Goal: Task Accomplishment & Management: Manage account settings

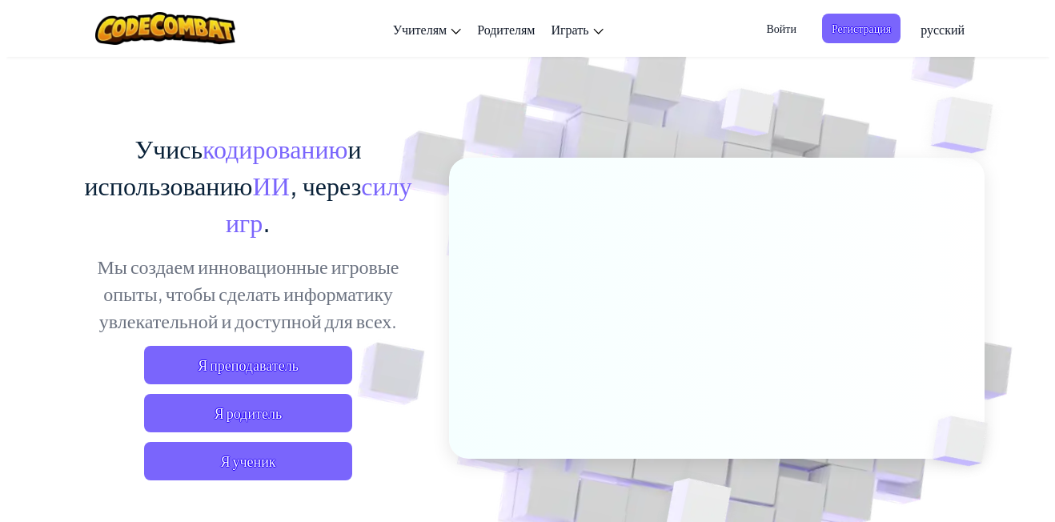
scroll to position [80, 0]
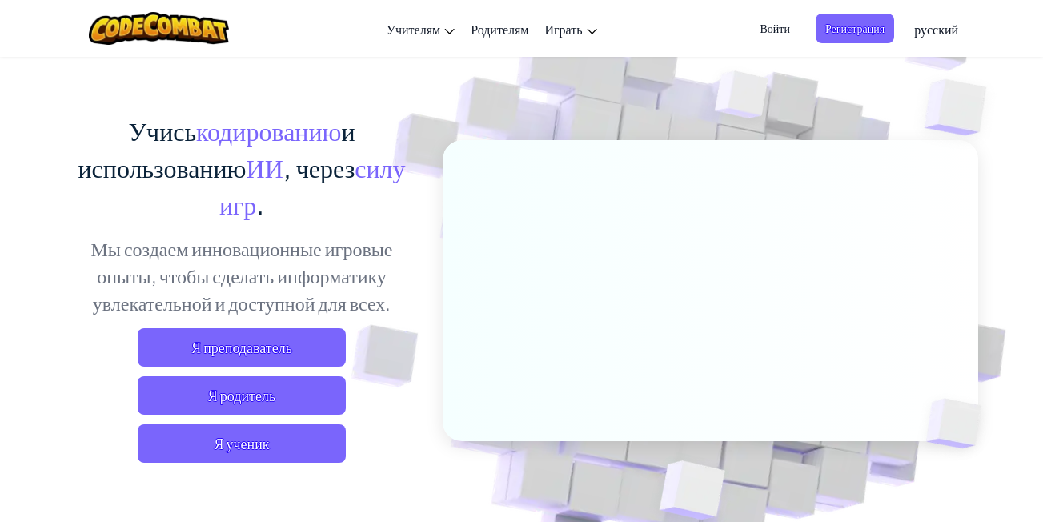
click at [768, 22] on span "Войти" at bounding box center [774, 29] width 49 height 30
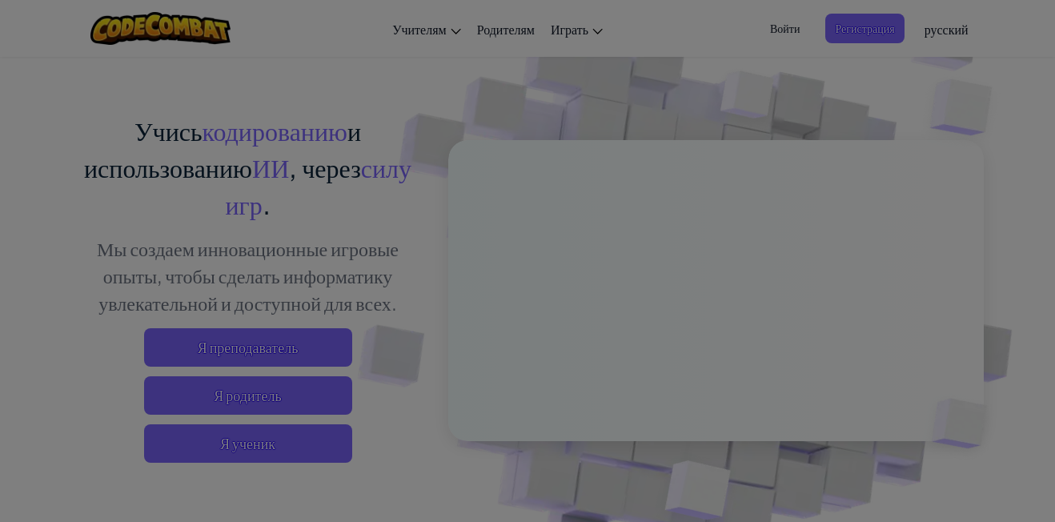
type input "crtdy11"
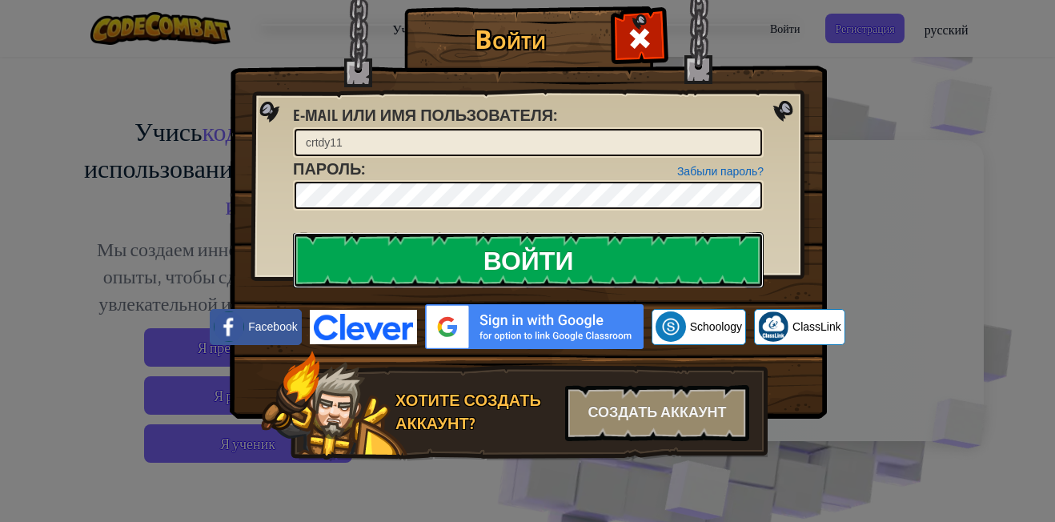
click at [524, 249] on input "Войти" at bounding box center [528, 260] width 471 height 56
click at [531, 253] on input "Войти" at bounding box center [528, 260] width 471 height 56
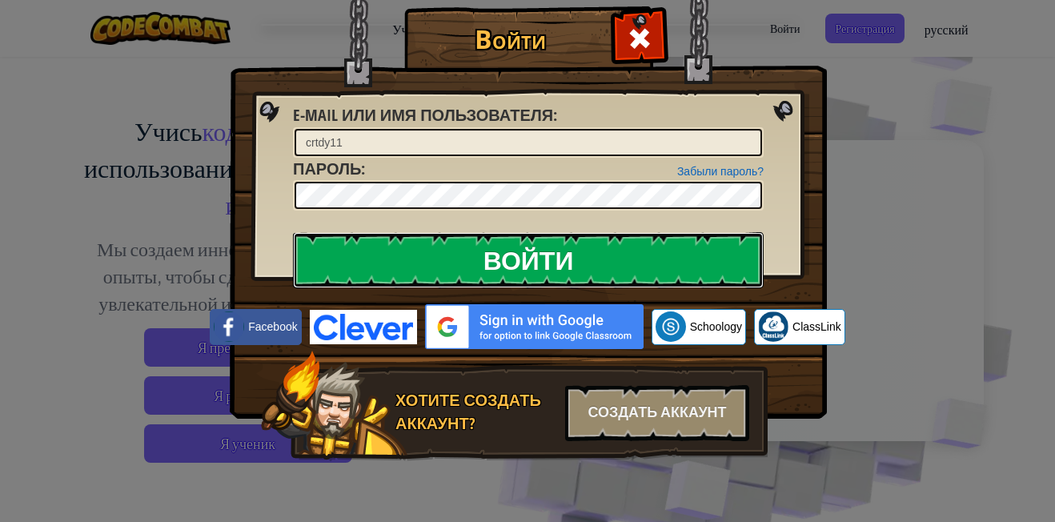
click at [531, 253] on input "Войти" at bounding box center [528, 260] width 471 height 56
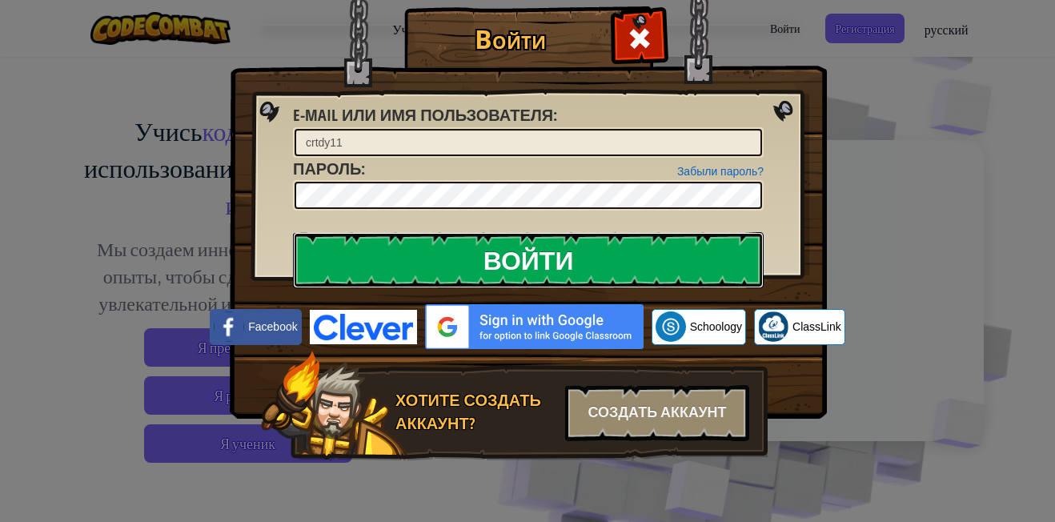
click at [531, 253] on input "Войти" at bounding box center [528, 260] width 471 height 56
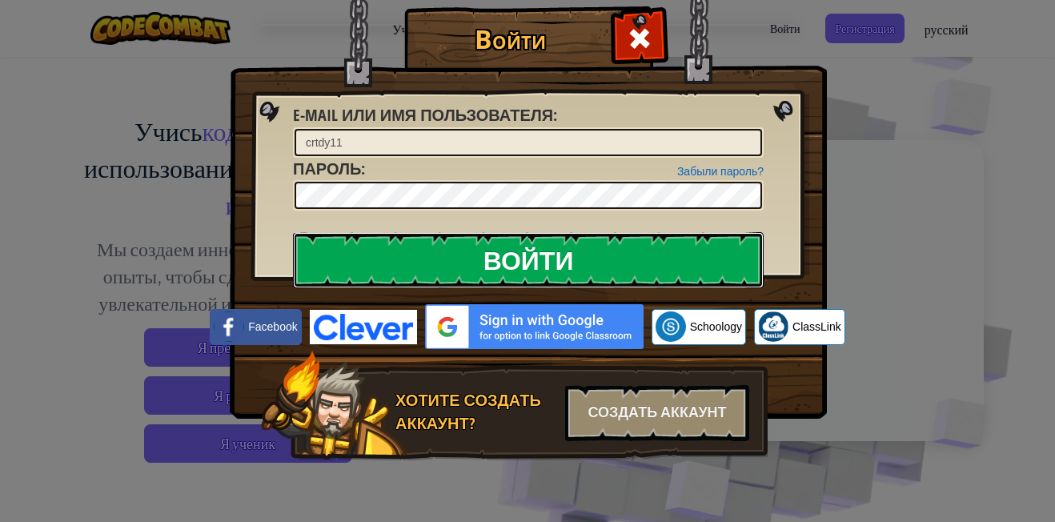
click at [531, 253] on input "Войти" at bounding box center [528, 260] width 471 height 56
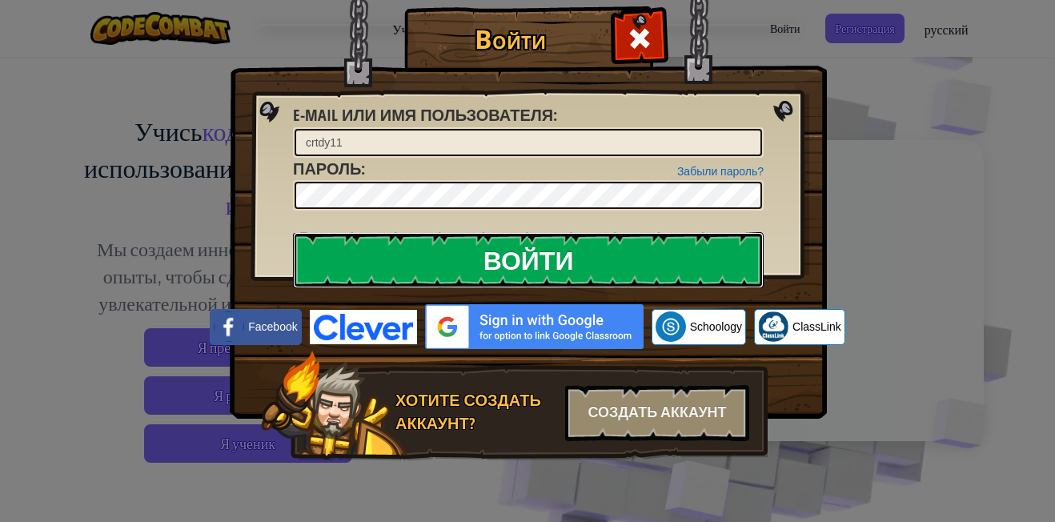
click at [531, 253] on input "Войти" at bounding box center [528, 260] width 471 height 56
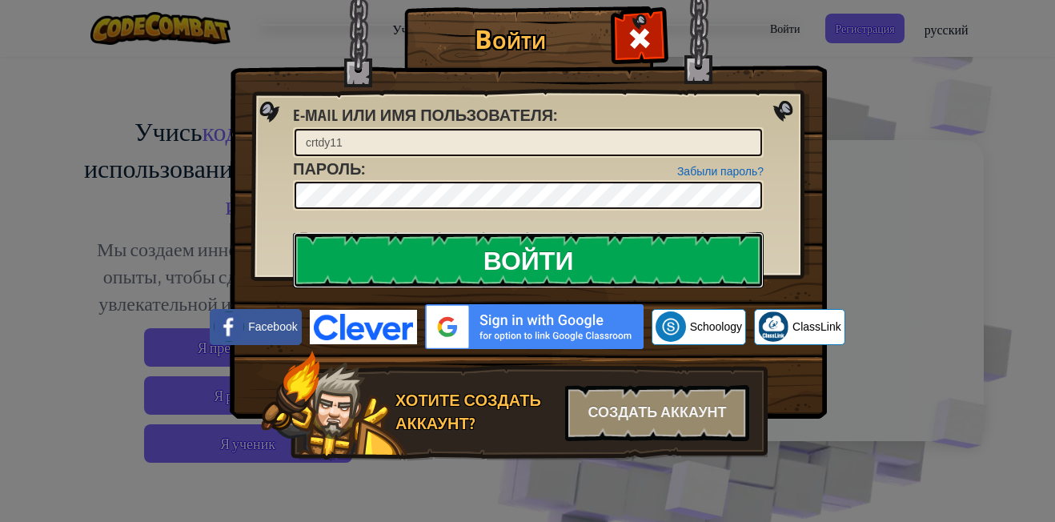
click at [531, 253] on input "Войти" at bounding box center [528, 260] width 471 height 56
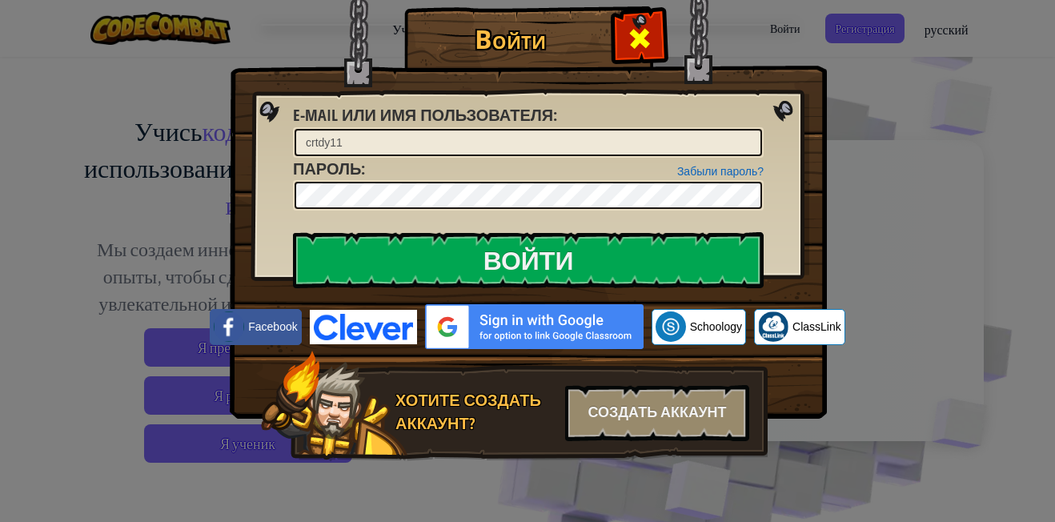
click at [640, 57] on div at bounding box center [639, 36] width 50 height 50
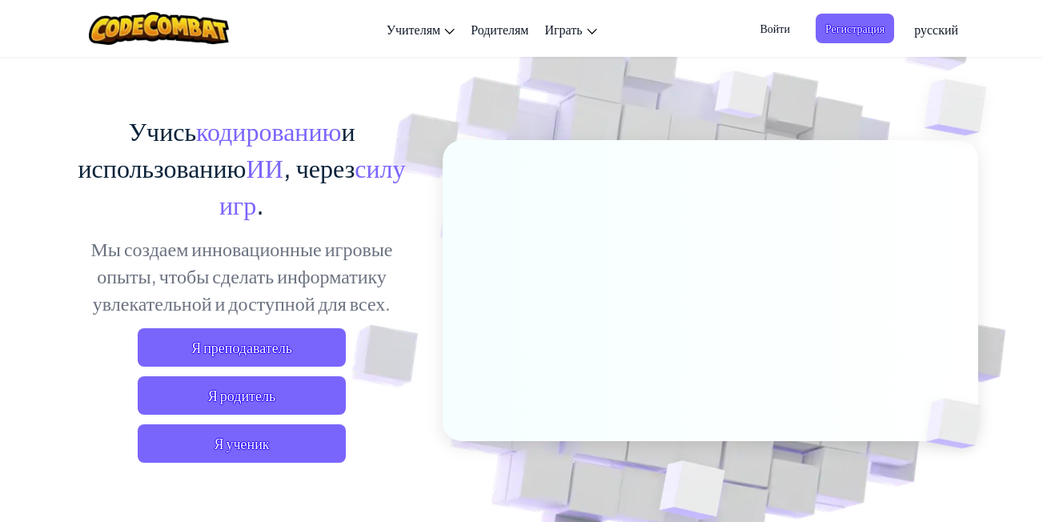
click at [780, 32] on span "Войти" at bounding box center [774, 29] width 49 height 30
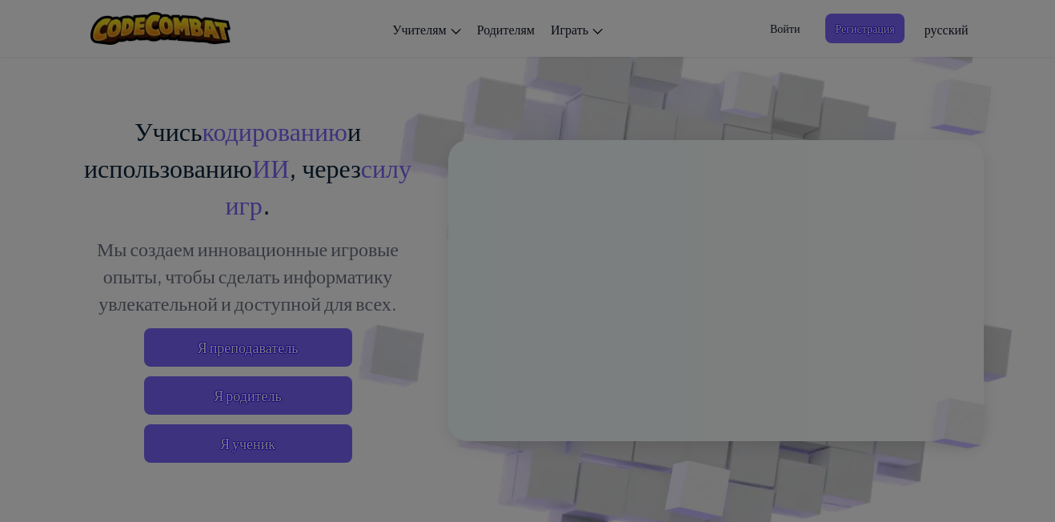
click at [780, 32] on div at bounding box center [527, 261] width 1055 height 522
type input "crtdy11"
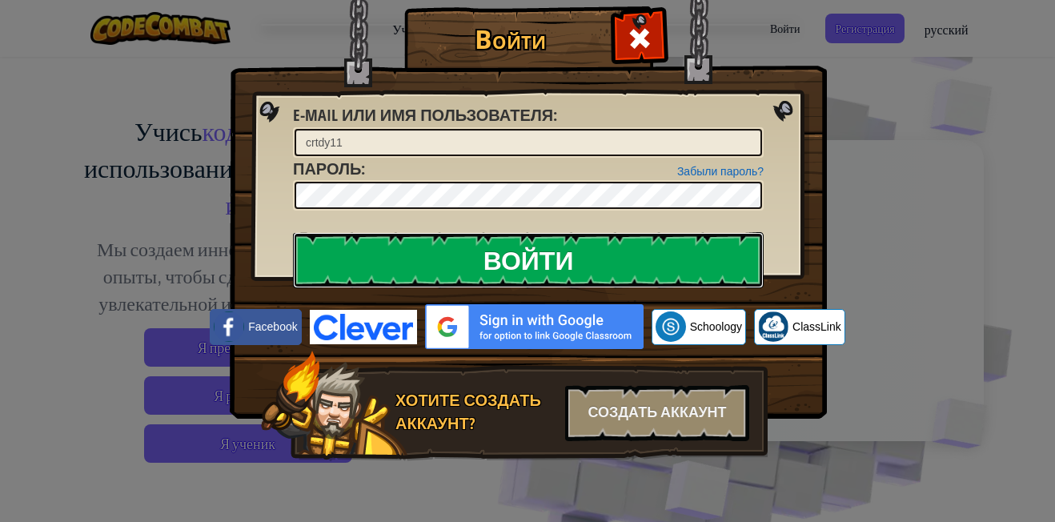
click at [562, 239] on input "Войти" at bounding box center [528, 260] width 471 height 56
click at [563, 239] on input "Войти" at bounding box center [528, 260] width 471 height 56
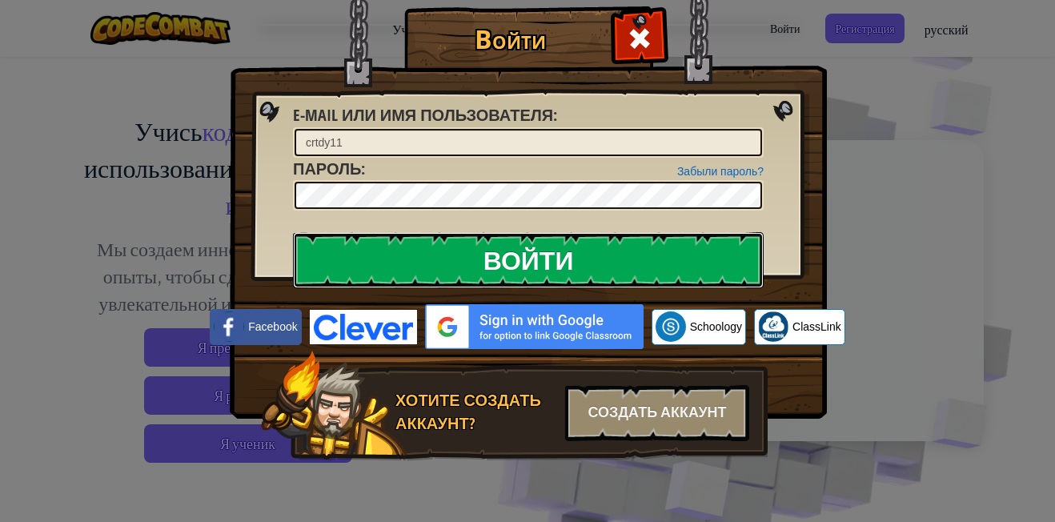
click at [563, 239] on input "Войти" at bounding box center [528, 260] width 471 height 56
click at [559, 251] on input "Войти" at bounding box center [528, 260] width 471 height 56
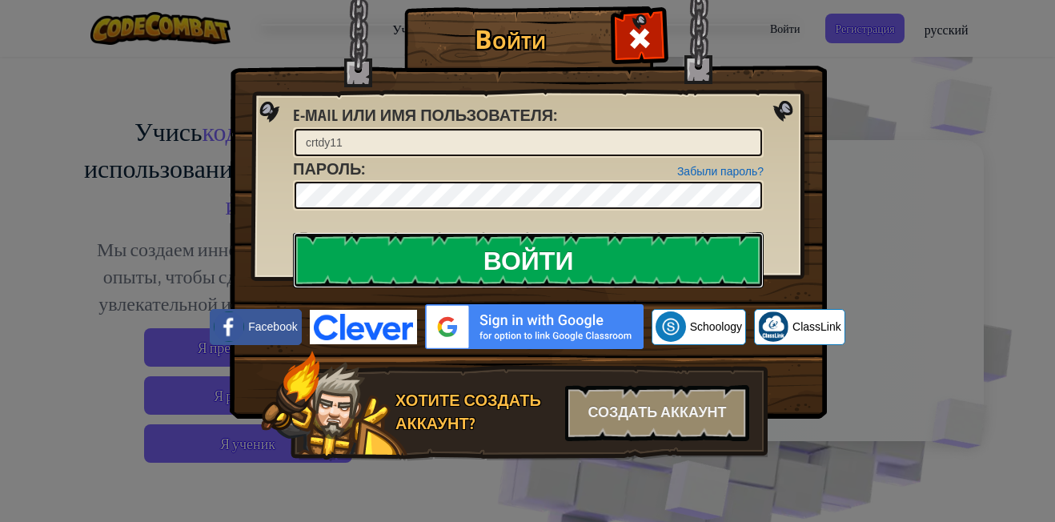
click at [559, 251] on input "Войти" at bounding box center [528, 260] width 471 height 56
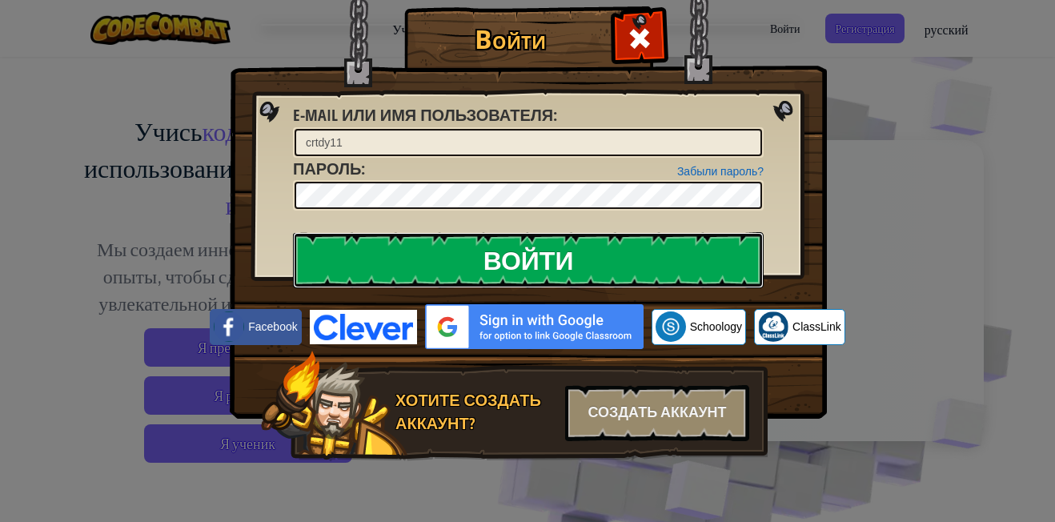
click at [559, 251] on input "Войти" at bounding box center [528, 260] width 471 height 56
